Goal: Transaction & Acquisition: Subscribe to service/newsletter

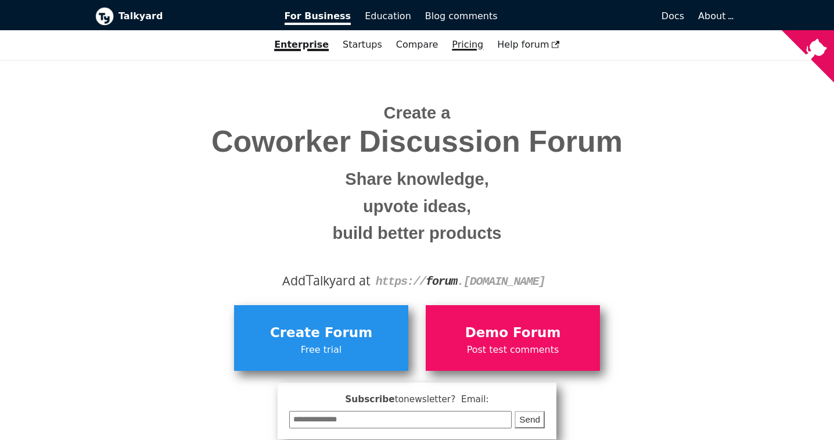
click at [465, 46] on link "Pricing" at bounding box center [467, 45] width 45 height 20
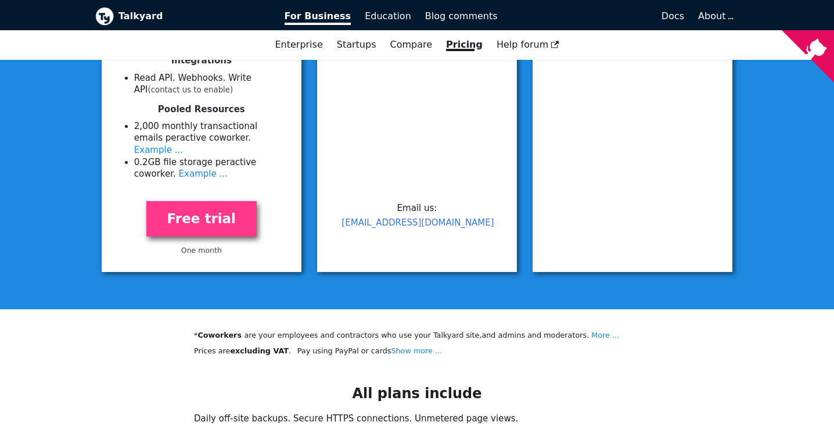
scroll to position [546, 0]
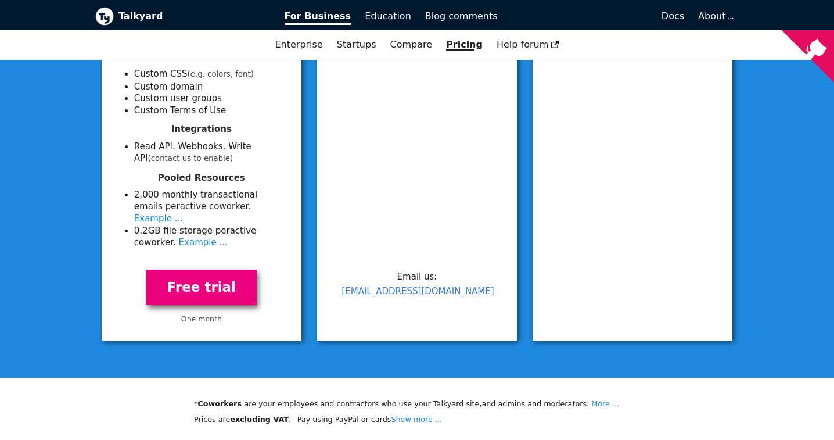
click at [200, 270] on link "Free trial" at bounding box center [201, 287] width 110 height 35
